Goal: Task Accomplishment & Management: Use online tool/utility

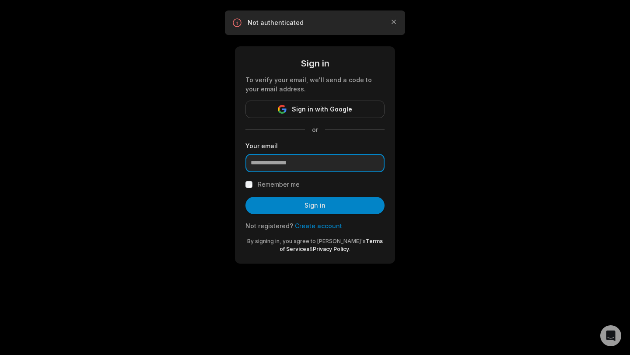
click at [293, 160] on input "email" at bounding box center [314, 163] width 139 height 18
type input "**********"
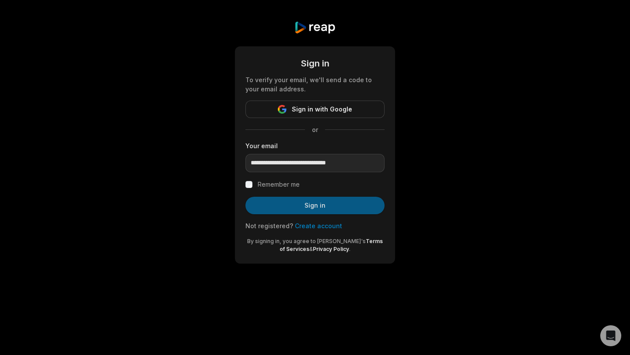
click at [274, 205] on button "Sign in" at bounding box center [314, 205] width 139 height 17
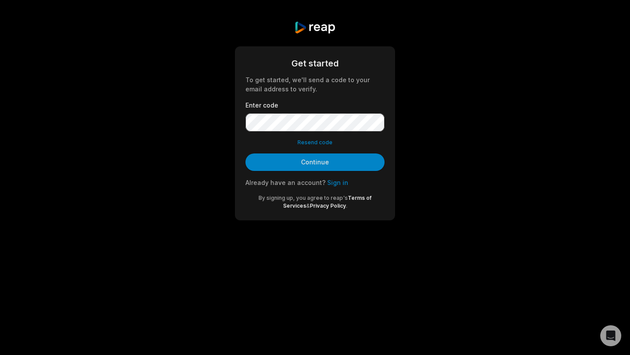
click at [293, 171] on form "Get started To get started, we'll send a code to your email address to verify. …" at bounding box center [314, 133] width 139 height 153
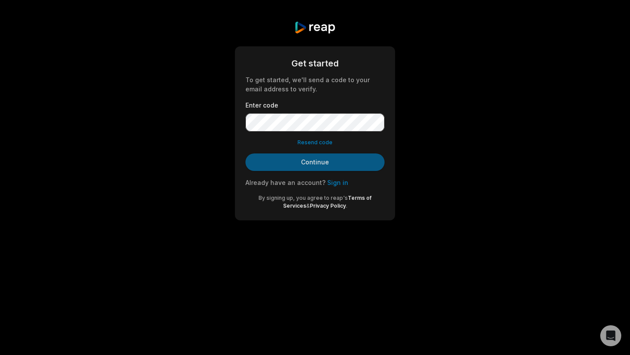
click at [298, 164] on button "Continue" at bounding box center [314, 162] width 139 height 17
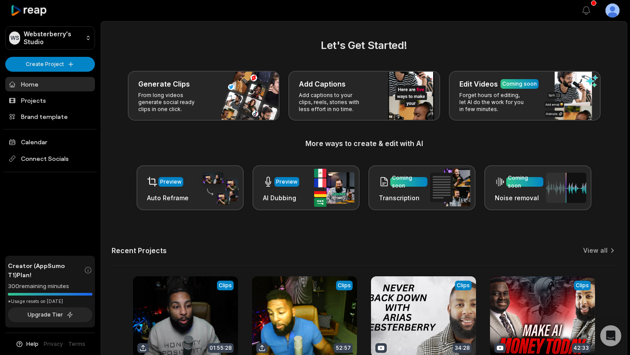
scroll to position [81, 0]
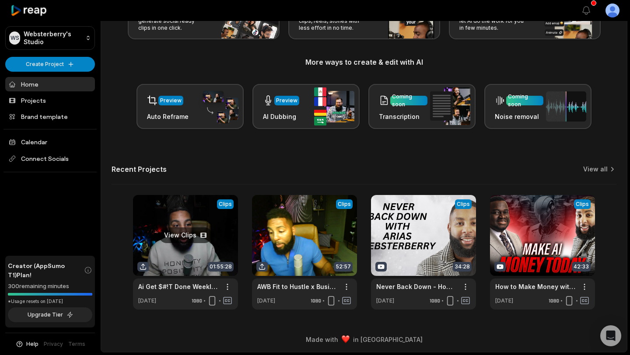
click at [166, 256] on link at bounding box center [185, 252] width 105 height 115
